Goal: Transaction & Acquisition: Subscribe to service/newsletter

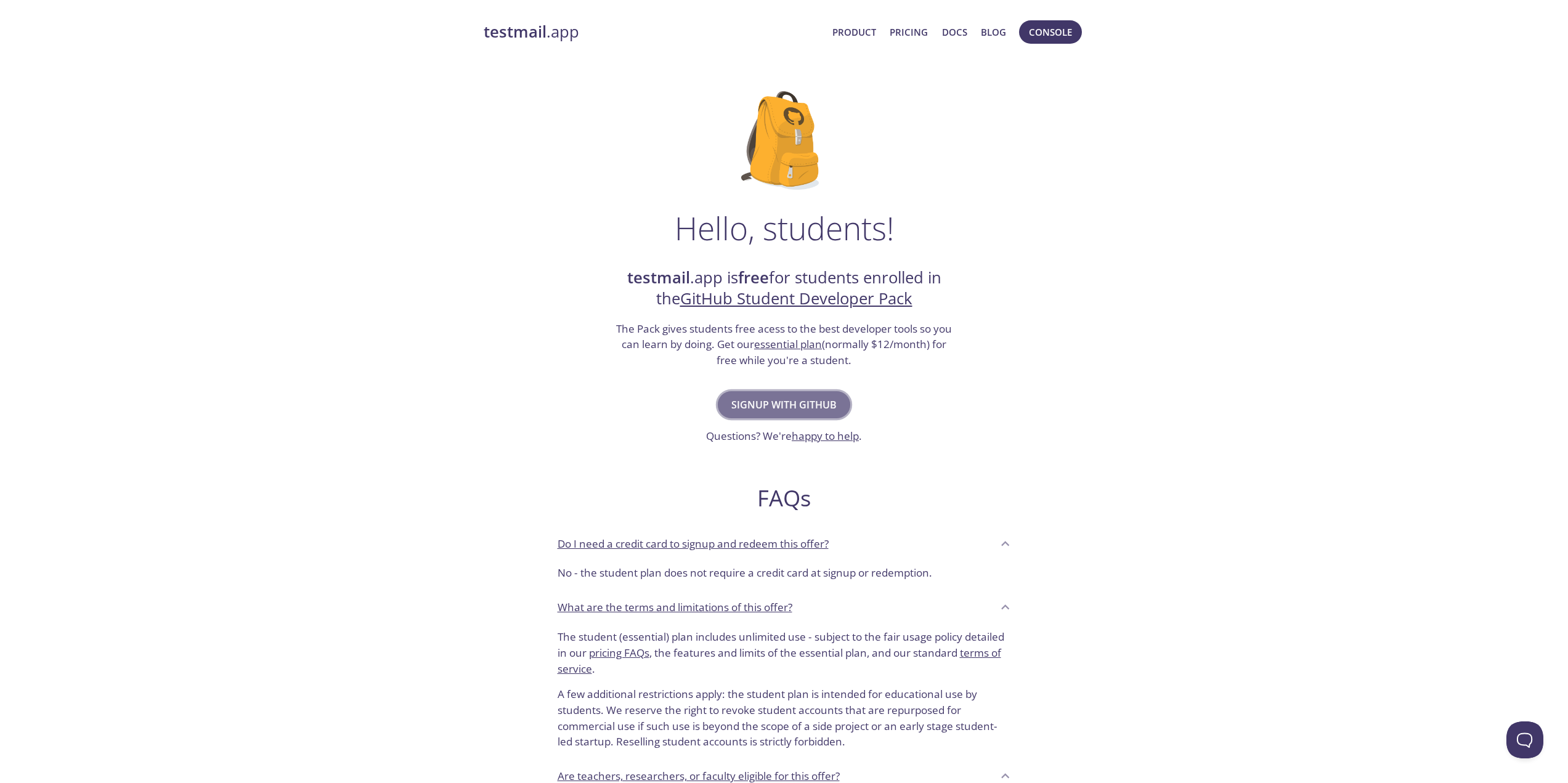
click at [833, 397] on span "Signup with GitHub" at bounding box center [784, 405] width 105 height 17
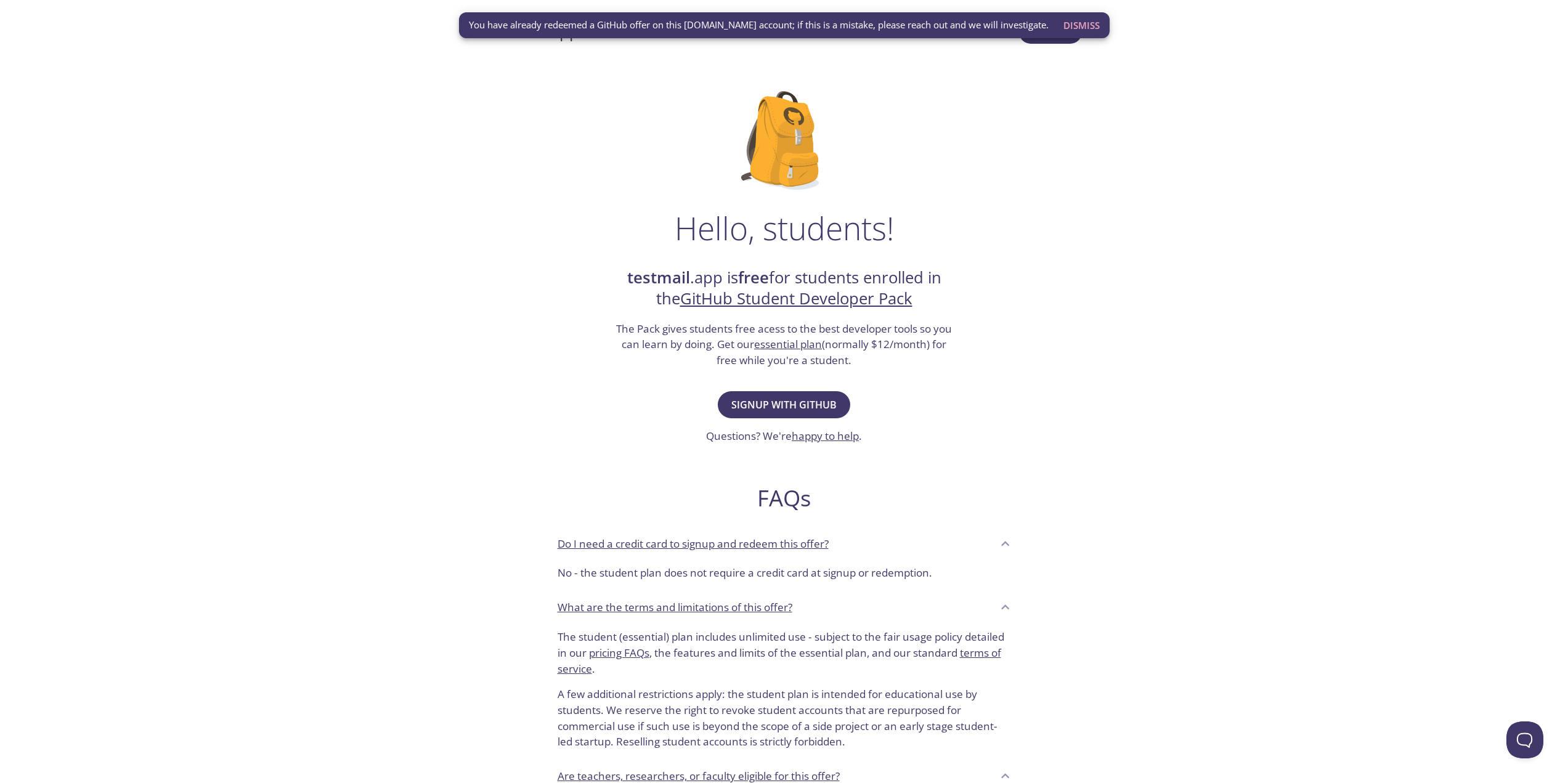
click at [1011, 116] on div "Hello, students! testmail .app is free for students enrolled in the GitHub Stud…" at bounding box center [784, 448] width 601 height 752
click at [937, 152] on div "Hello, students! testmail .app is free for students enrolled in the GitHub Stud…" at bounding box center [784, 448] width 601 height 752
click at [1087, 26] on span "Dismiss" at bounding box center [1081, 25] width 36 height 16
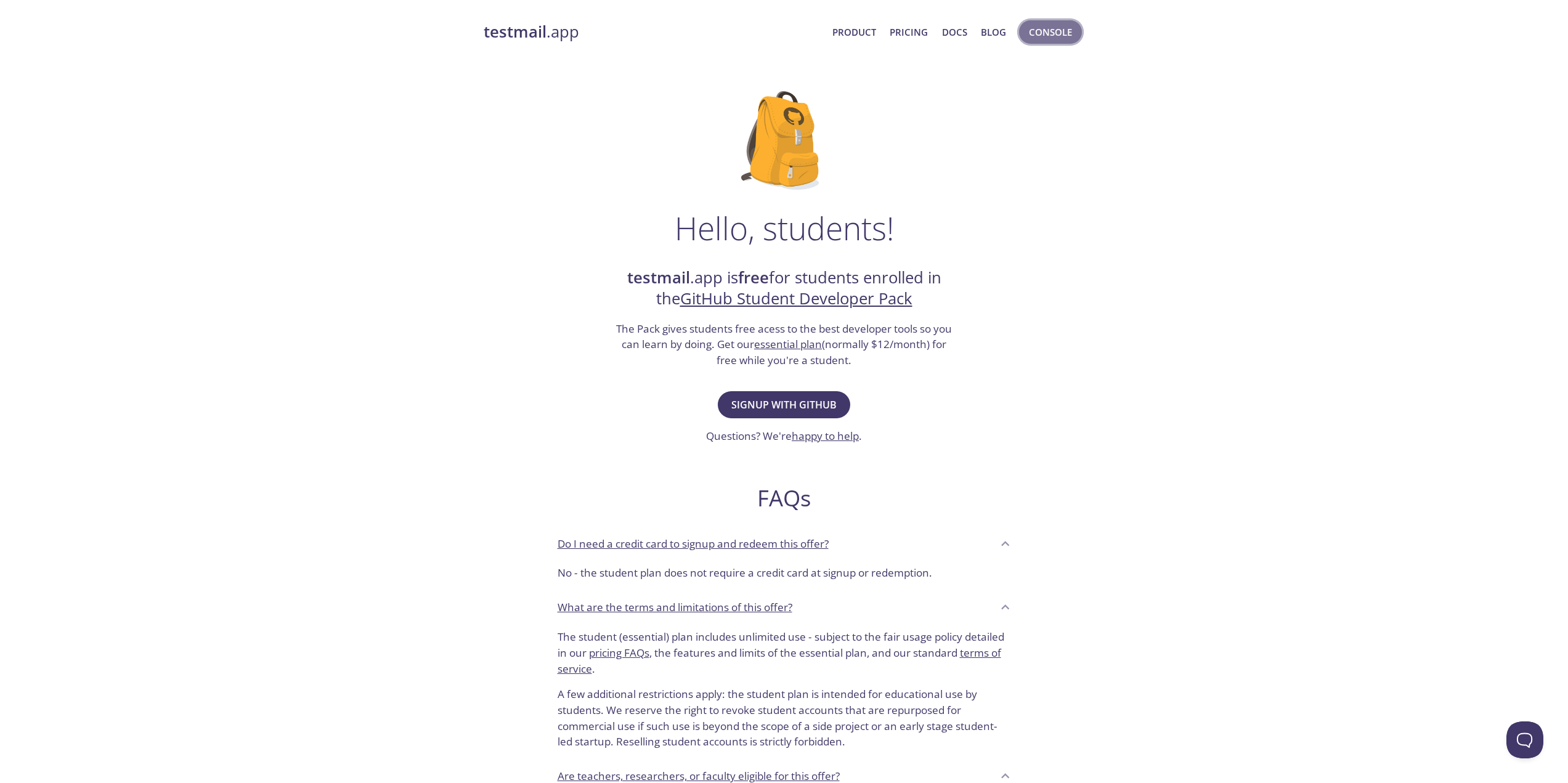
click at [1044, 33] on span "Console" at bounding box center [1050, 32] width 43 height 16
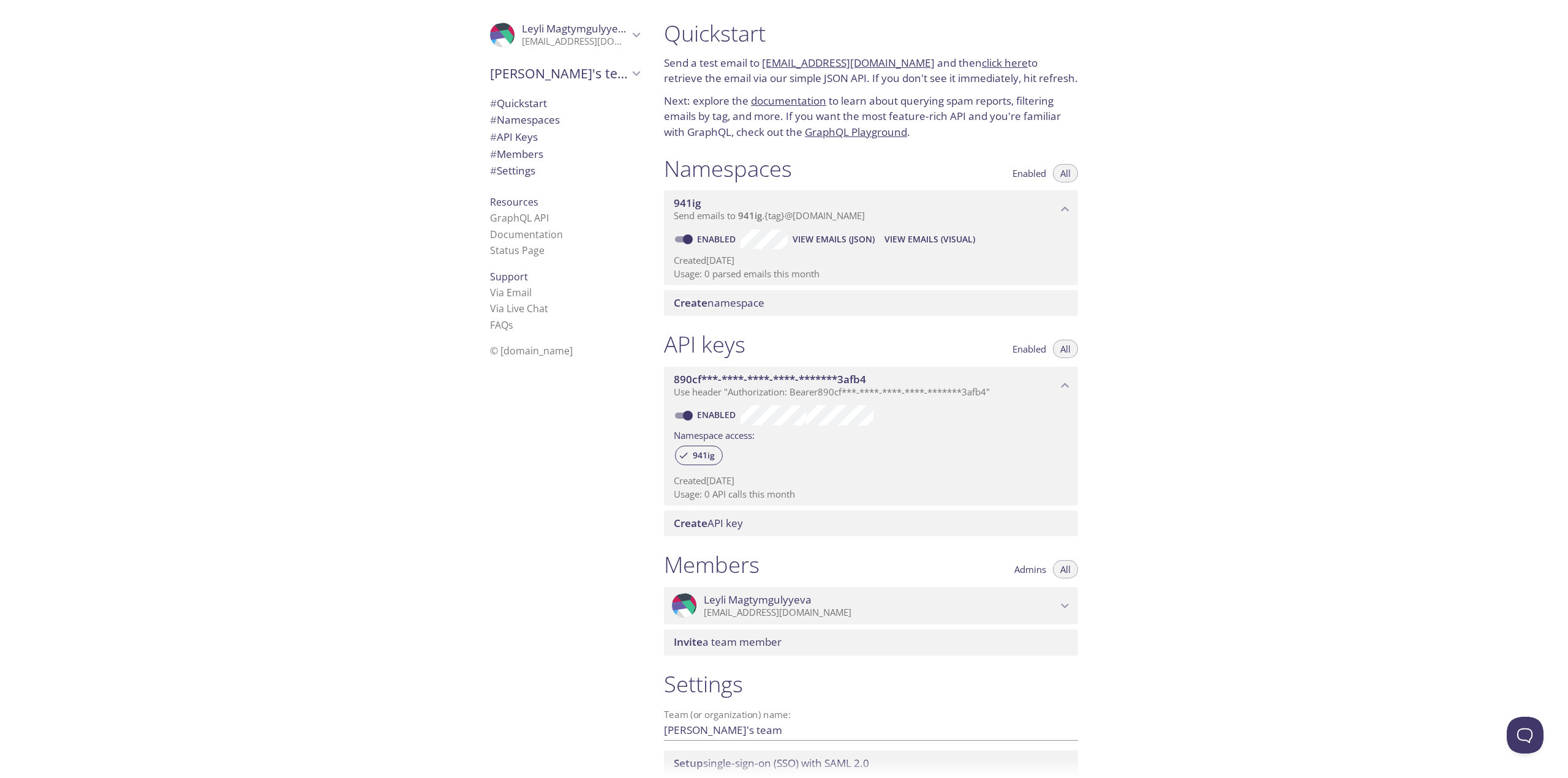
drag, startPoint x: 864, startPoint y: 219, endPoint x: 603, endPoint y: 438, distance: 340.7
click at [603, 438] on div ".cls-1 { fill: #6d5ca8; } .cls-2 { fill: #3fc191; } .cls-3 { fill: #3b4752; } .…" at bounding box center [784, 389] width 1568 height 778
